Goal: Transaction & Acquisition: Obtain resource

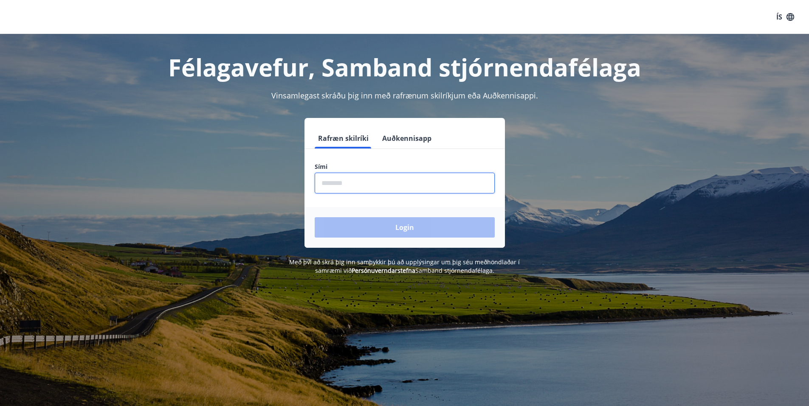
click at [366, 177] on input "phone" at bounding box center [405, 183] width 180 height 21
type input "********"
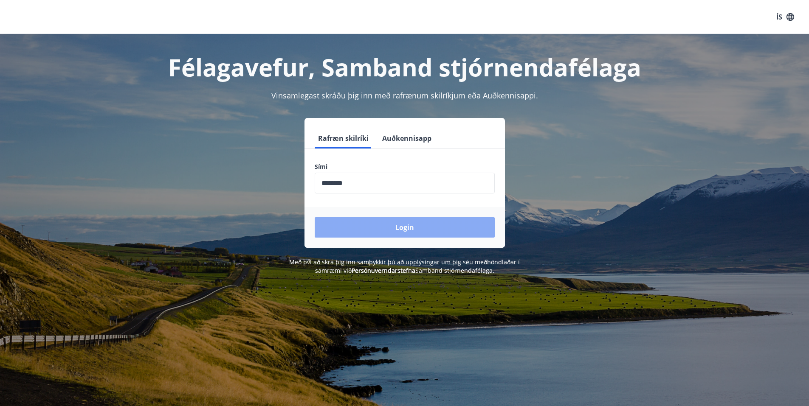
click at [376, 232] on button "Login" at bounding box center [405, 227] width 180 height 20
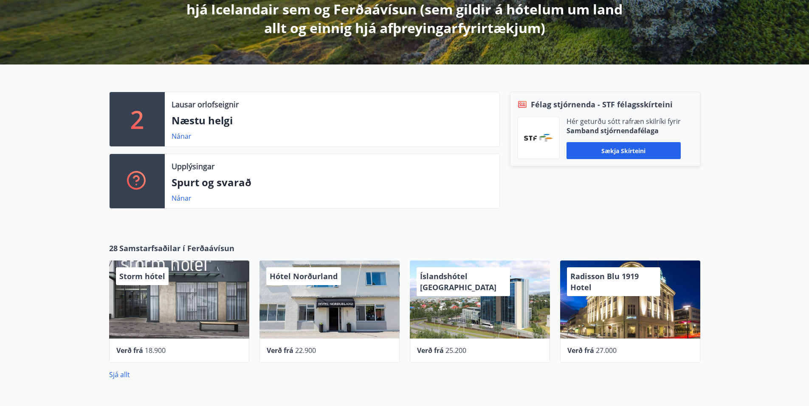
scroll to position [212, 0]
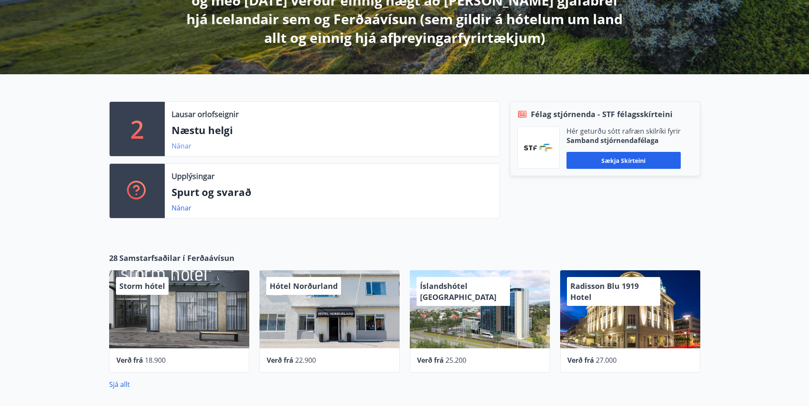
click at [180, 146] on link "Nánar" at bounding box center [182, 145] width 20 height 9
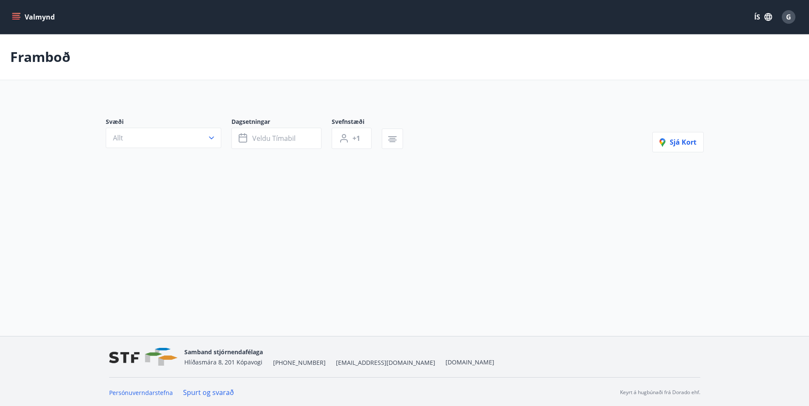
type input "*"
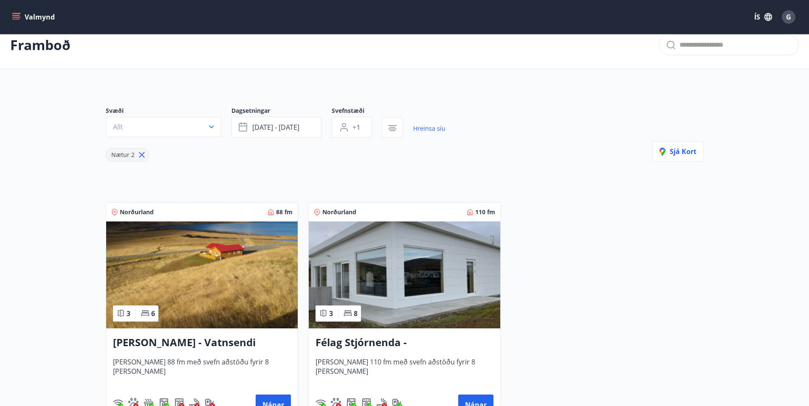
scroll to position [42, 0]
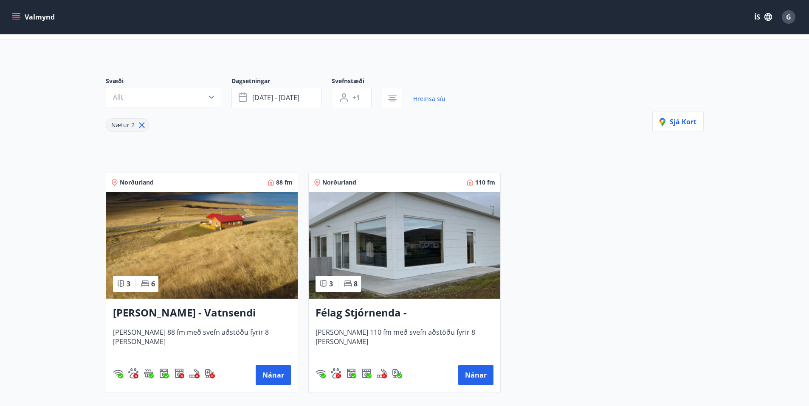
click at [422, 310] on h3 "Félag Stjórnenda - Hvassaland 7" at bounding box center [404, 313] width 178 height 15
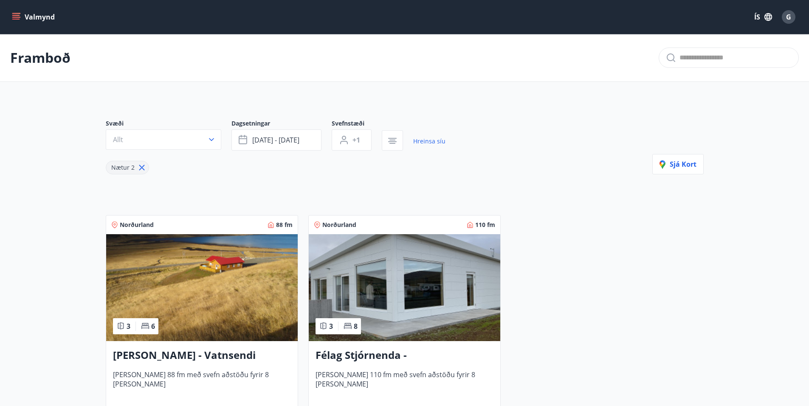
click at [140, 166] on icon at bounding box center [141, 167] width 9 height 9
type input "*"
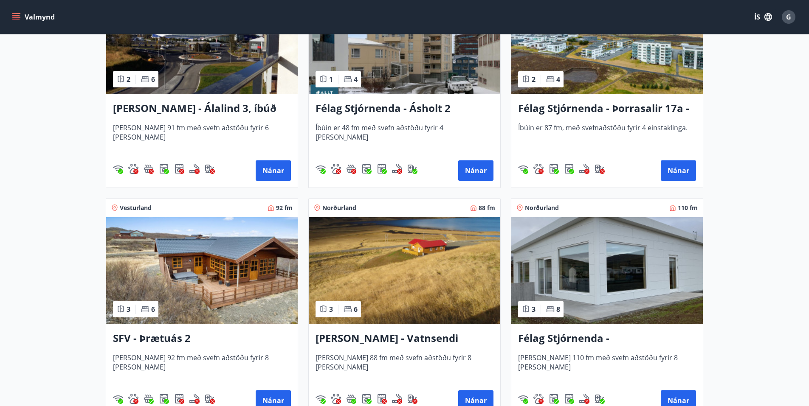
scroll to position [206, 0]
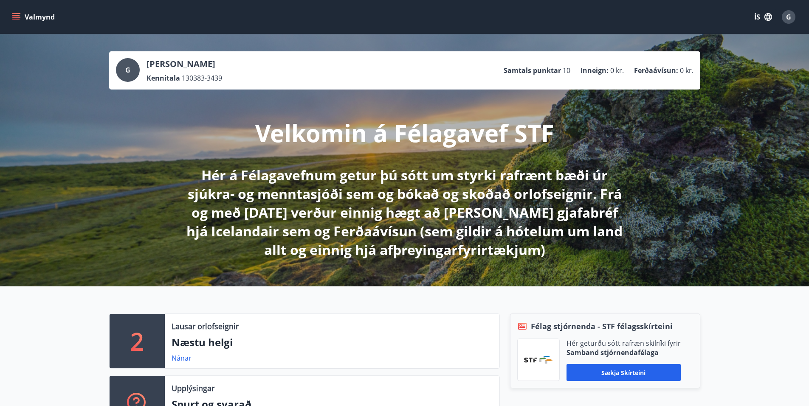
click at [20, 16] on icon "menu" at bounding box center [16, 17] width 8 height 8
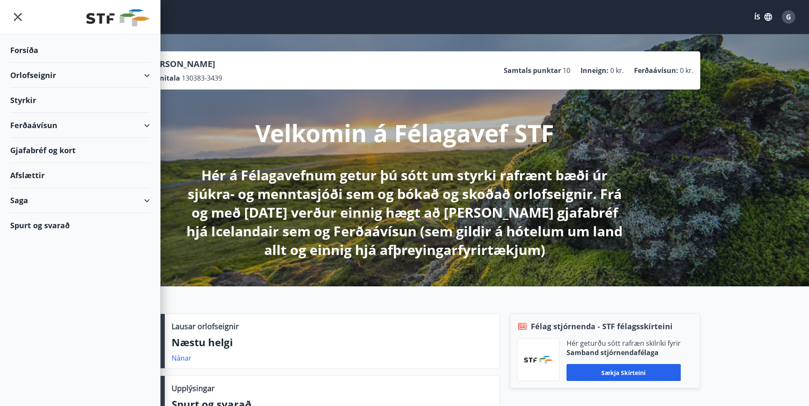
click at [65, 126] on div "Ferðaávísun" at bounding box center [80, 125] width 140 height 25
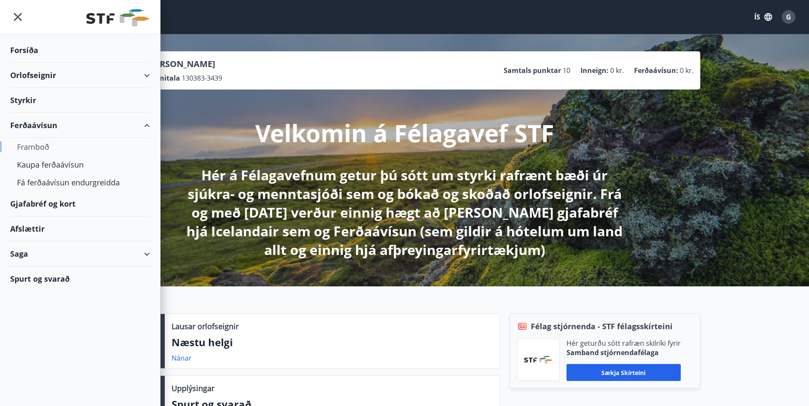
click at [39, 149] on div "Framboð" at bounding box center [80, 147] width 126 height 18
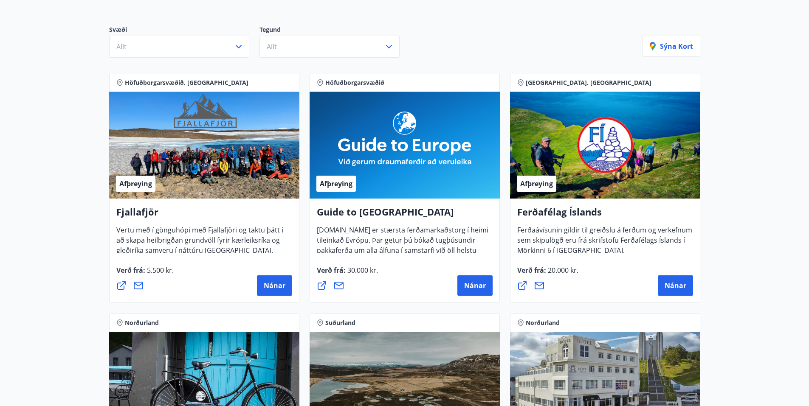
scroll to position [42, 0]
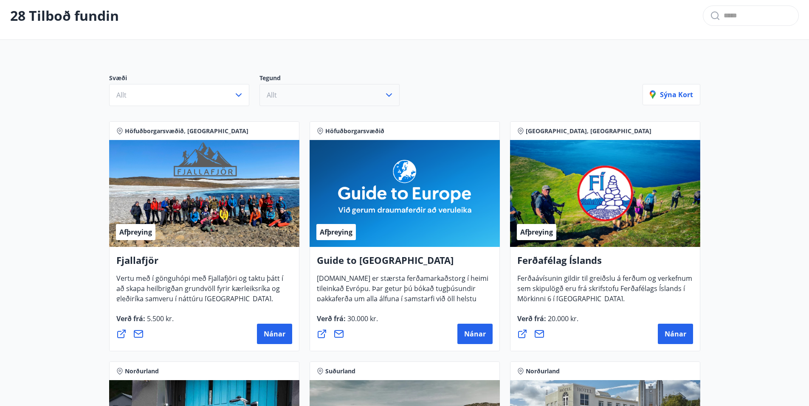
click at [317, 89] on button "Allt" at bounding box center [329, 95] width 140 height 22
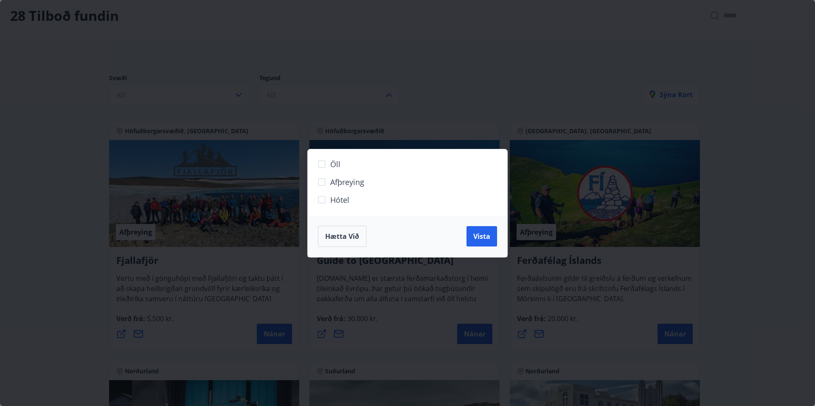
click at [332, 199] on span "Hótel" at bounding box center [339, 199] width 19 height 11
click at [485, 241] on button "Vista" at bounding box center [482, 236] width 31 height 20
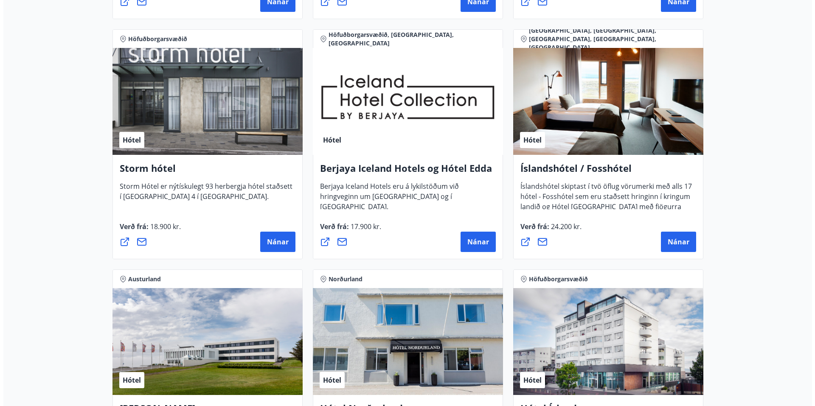
scroll to position [637, 0]
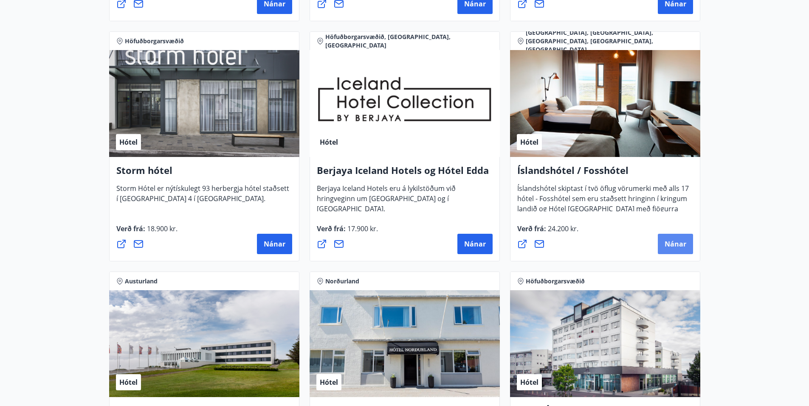
click at [676, 244] on span "Nánar" at bounding box center [676, 243] width 22 height 9
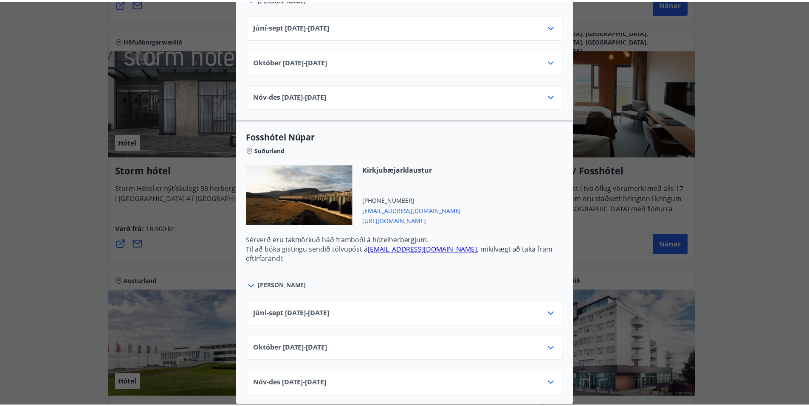
scroll to position [0, 0]
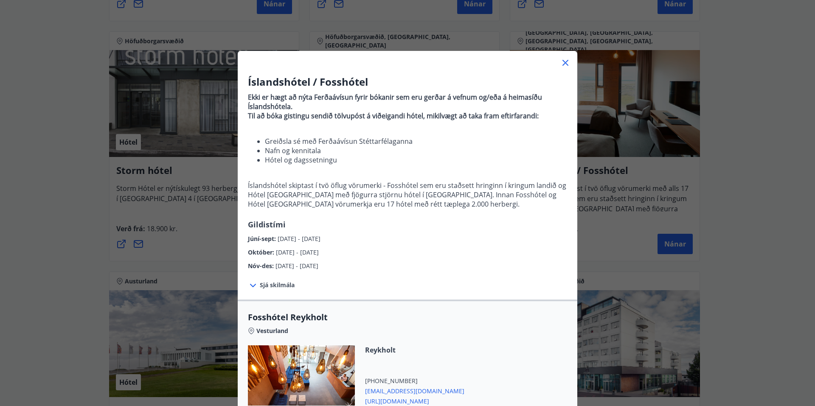
click at [766, 37] on div "Íslandshótel / Fosshótel Ekki er hægt að nýta Ferðaávísun fyrir bókanir sem eru…" at bounding box center [407, 203] width 815 height 406
click at [555, 60] on div at bounding box center [408, 59] width 340 height 17
click at [564, 62] on icon at bounding box center [565, 63] width 10 height 10
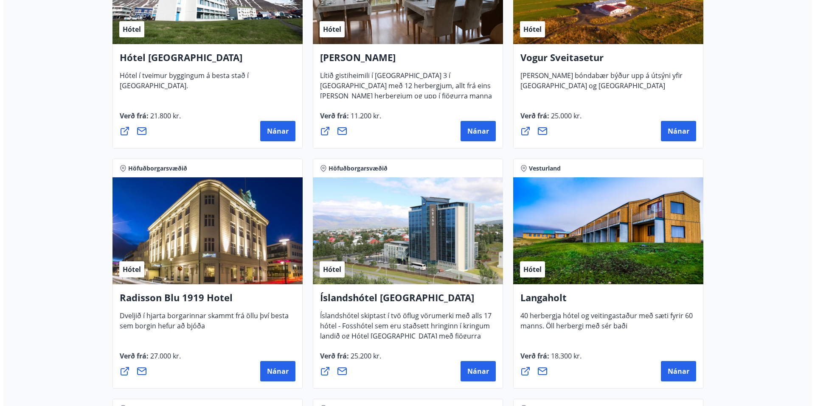
scroll to position [1231, 0]
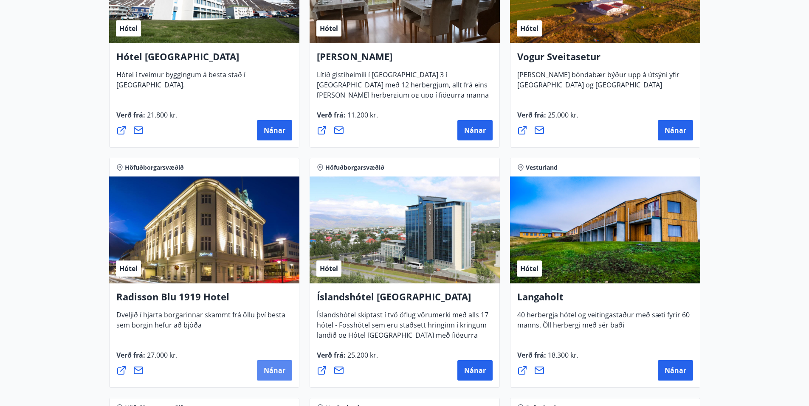
click at [274, 369] on span "Nánar" at bounding box center [275, 370] width 22 height 9
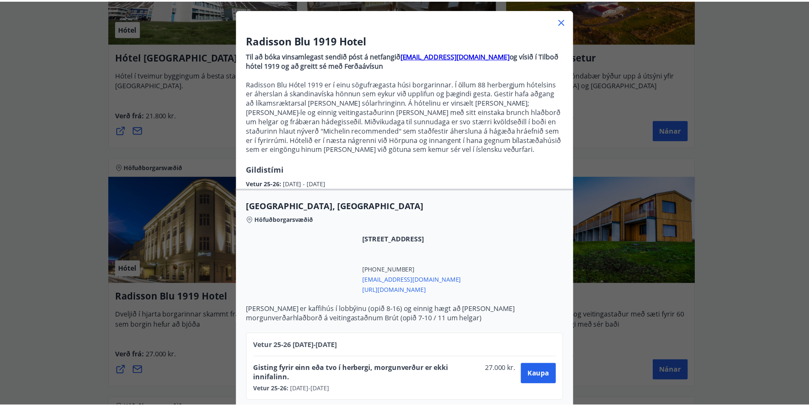
scroll to position [0, 0]
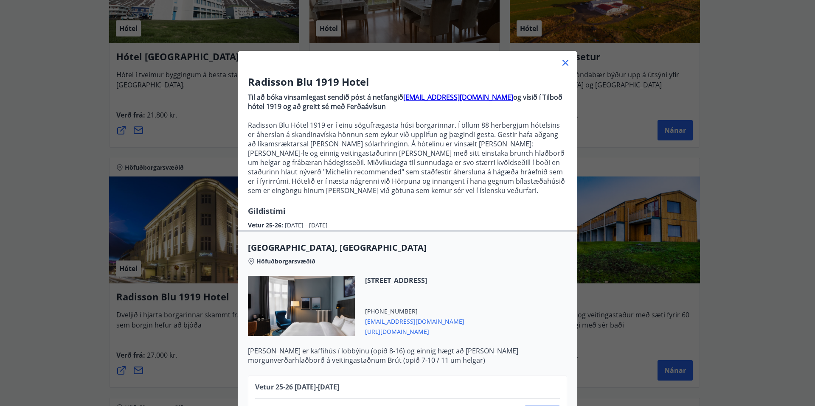
click at [563, 64] on icon at bounding box center [566, 63] width 6 height 6
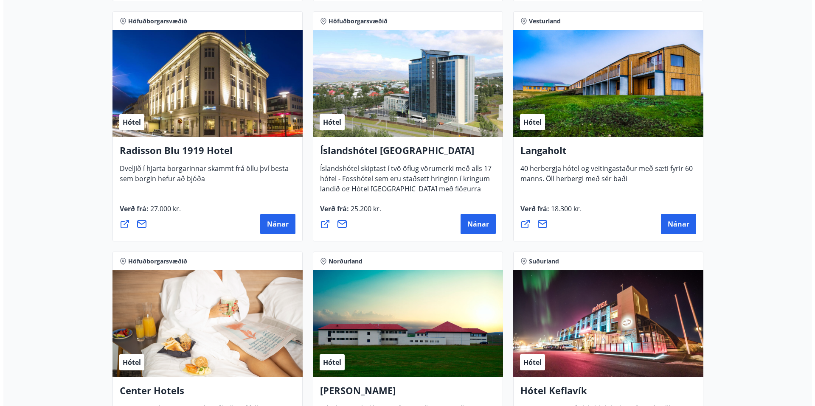
scroll to position [1486, 0]
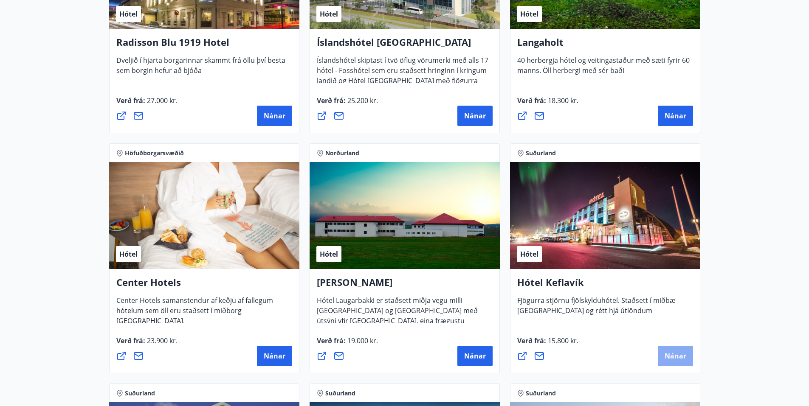
click at [678, 353] on span "Nánar" at bounding box center [676, 356] width 22 height 9
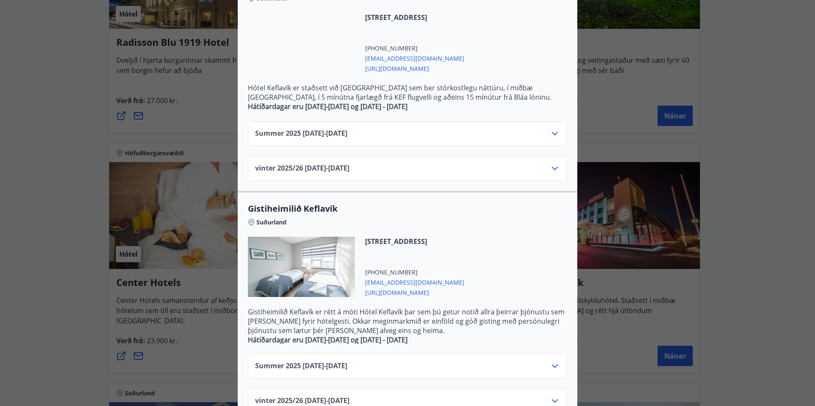
scroll to position [170, 0]
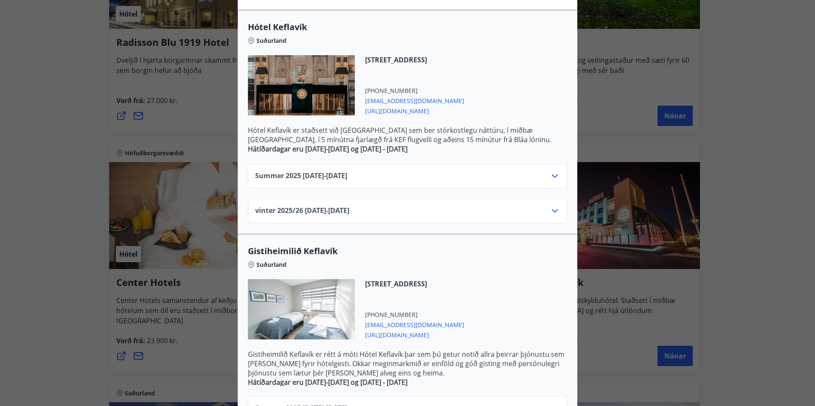
click at [552, 172] on icon at bounding box center [555, 176] width 10 height 10
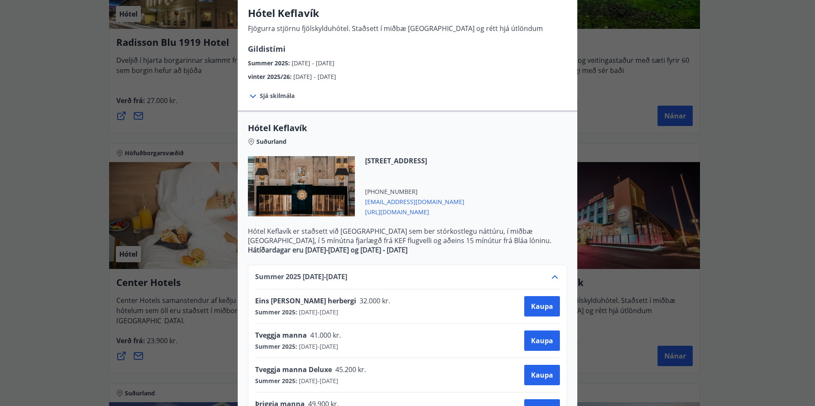
scroll to position [42, 0]
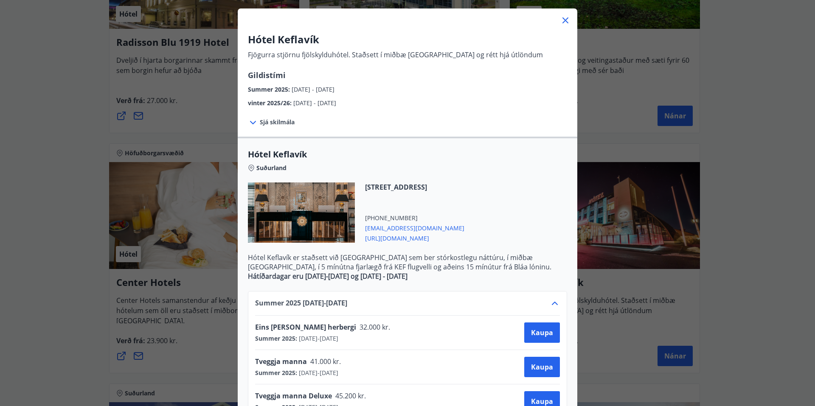
drag, startPoint x: 552, startPoint y: 297, endPoint x: 555, endPoint y: 300, distance: 4.8
click at [553, 297] on div "Summer [PHONE_NUMBER][DATE] - [DATE] Eins [PERSON_NAME] herbergi 32.000 kr. Sum…" at bounding box center [407, 406] width 319 height 231
click at [555, 303] on icon at bounding box center [555, 304] width 10 height 10
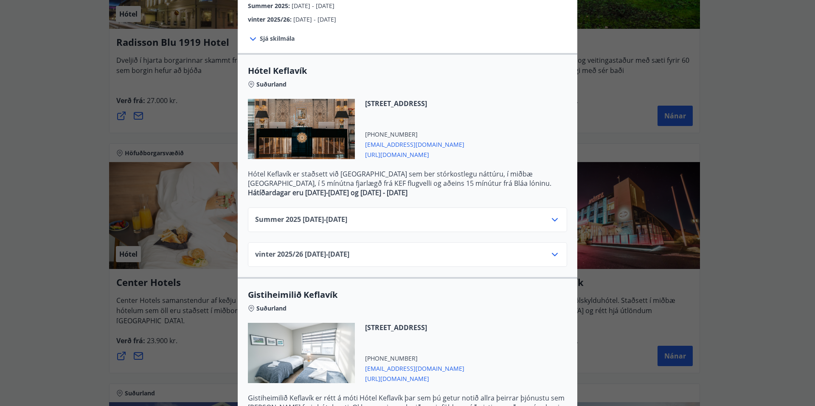
scroll to position [127, 0]
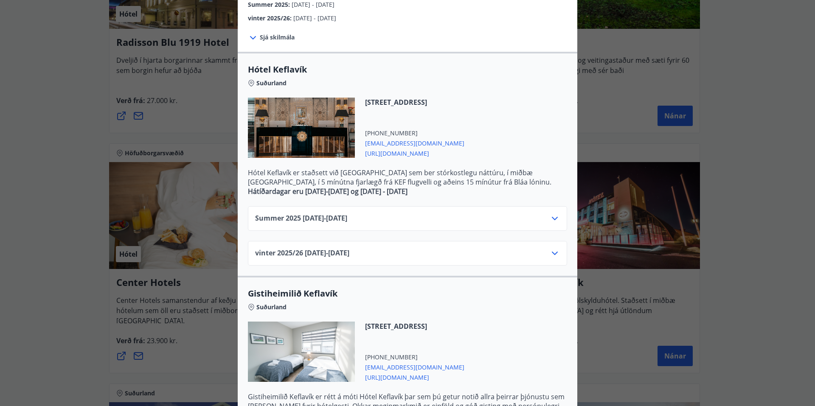
click at [555, 252] on icon at bounding box center [555, 253] width 10 height 10
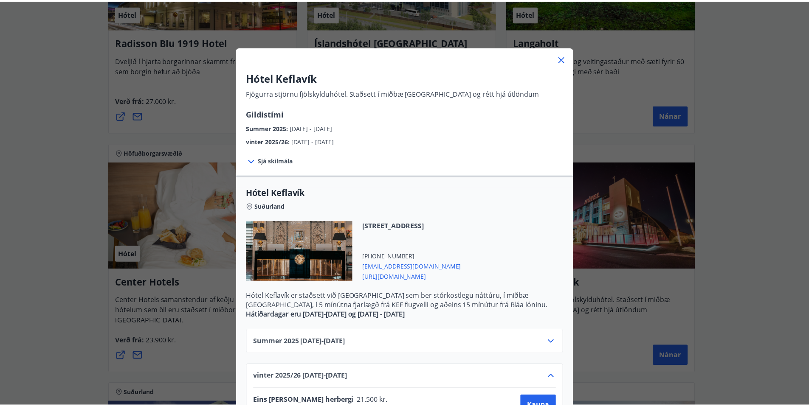
scroll to position [0, 0]
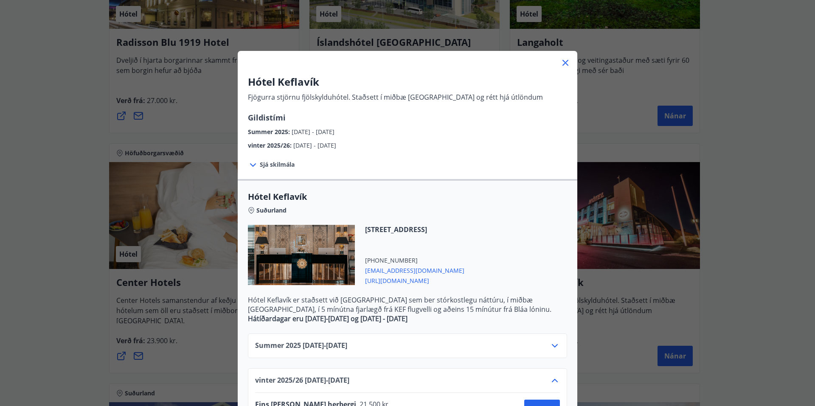
click at [563, 65] on icon at bounding box center [566, 63] width 6 height 6
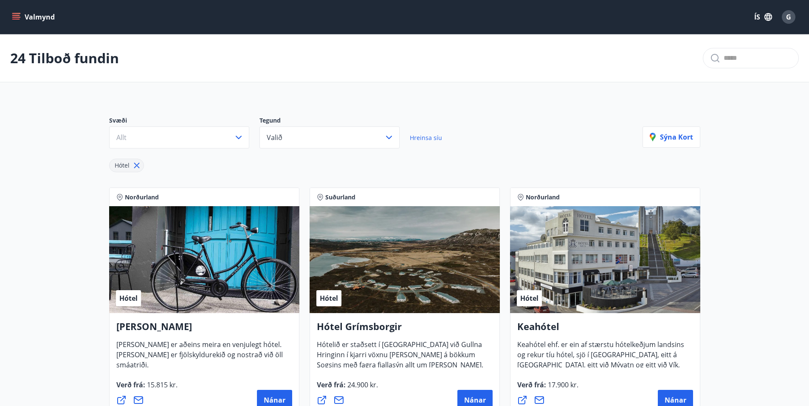
click at [135, 163] on icon at bounding box center [136, 165] width 9 height 9
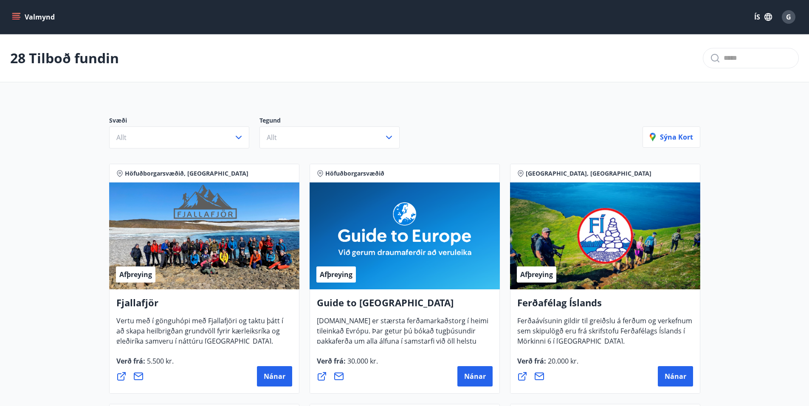
click at [12, 18] on icon "menu" at bounding box center [16, 17] width 8 height 8
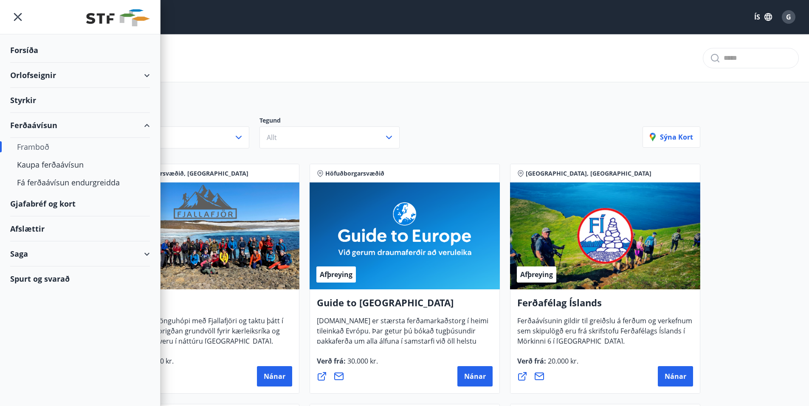
click at [69, 203] on div "Gjafabréf og kort" at bounding box center [80, 204] width 140 height 25
click at [25, 227] on div "Afslættir" at bounding box center [80, 229] width 140 height 25
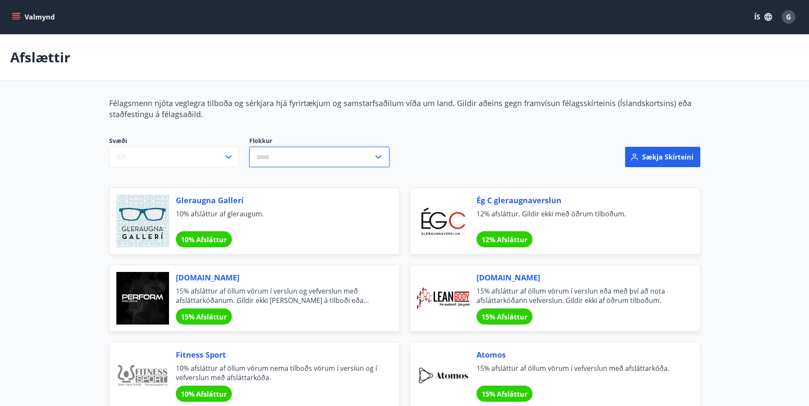
click at [344, 152] on input "text" at bounding box center [311, 157] width 124 height 21
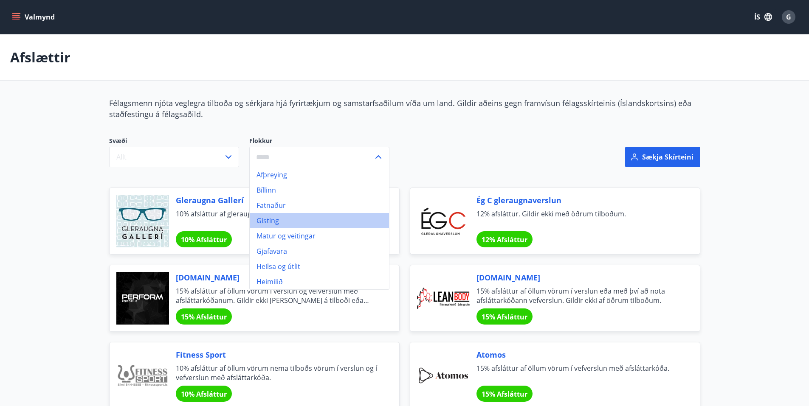
click at [282, 217] on li "Gisting" at bounding box center [319, 220] width 139 height 15
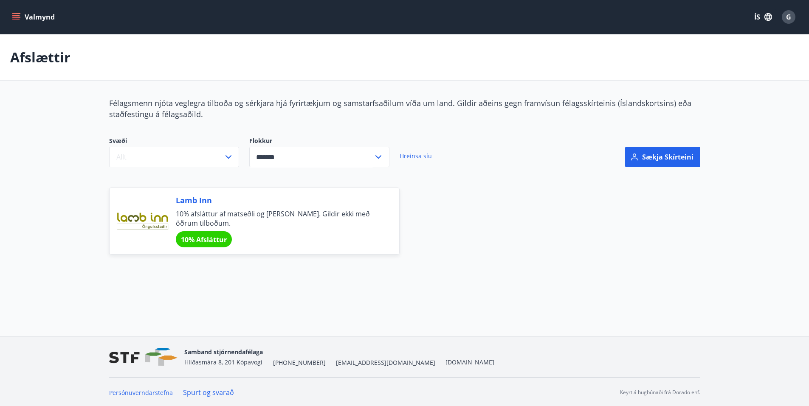
click at [342, 150] on input "*******" at bounding box center [311, 157] width 124 height 21
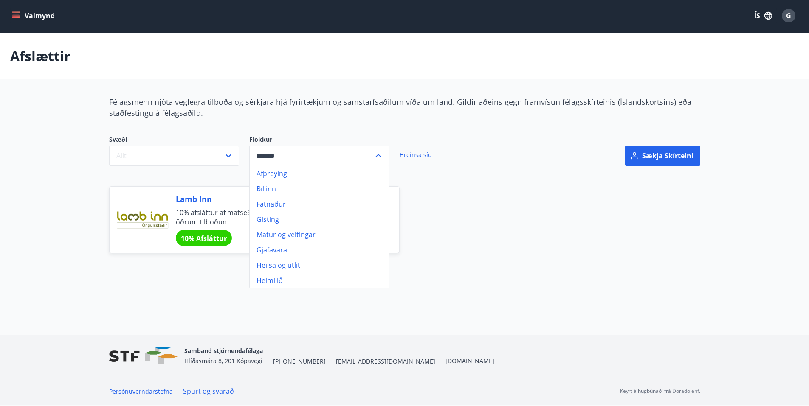
click at [280, 170] on li "Afþreying" at bounding box center [319, 173] width 139 height 15
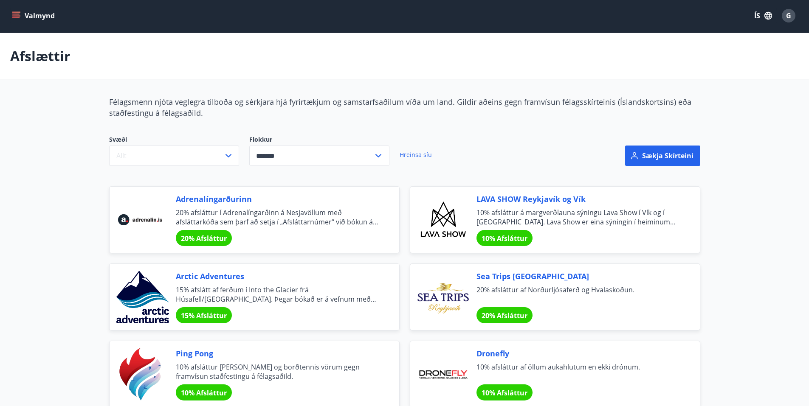
type input "*********"
click at [383, 155] on div "********* ​" at bounding box center [319, 156] width 140 height 20
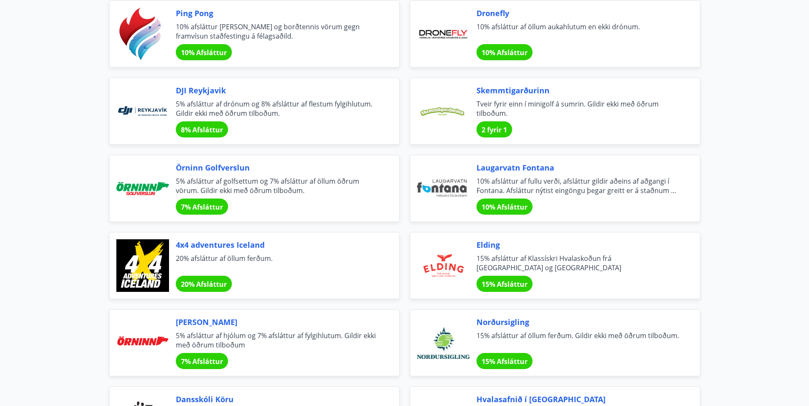
scroll to position [425, 0]
